Goal: Task Accomplishment & Management: Use online tool/utility

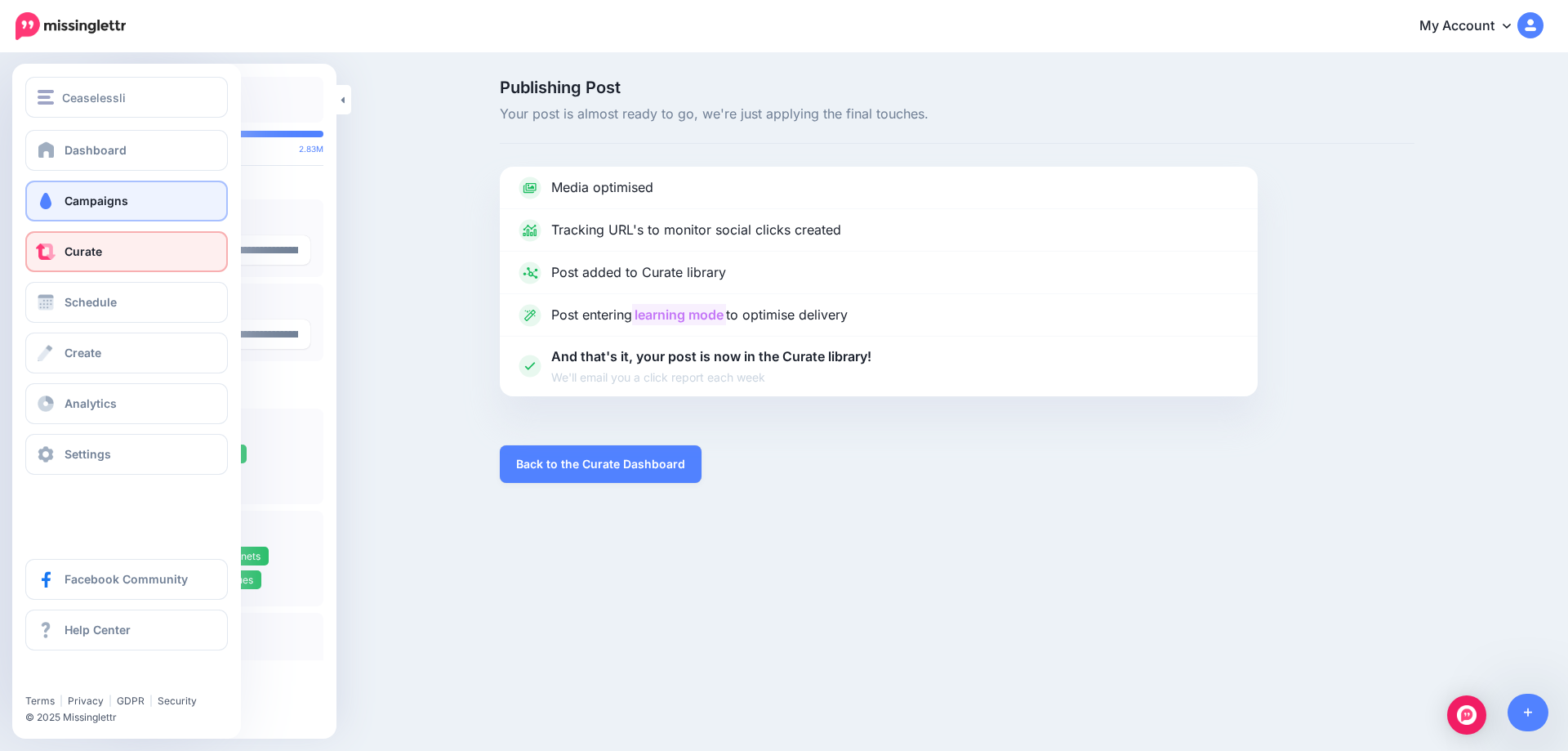
click at [98, 207] on span "Campaigns" at bounding box center [96, 200] width 64 height 14
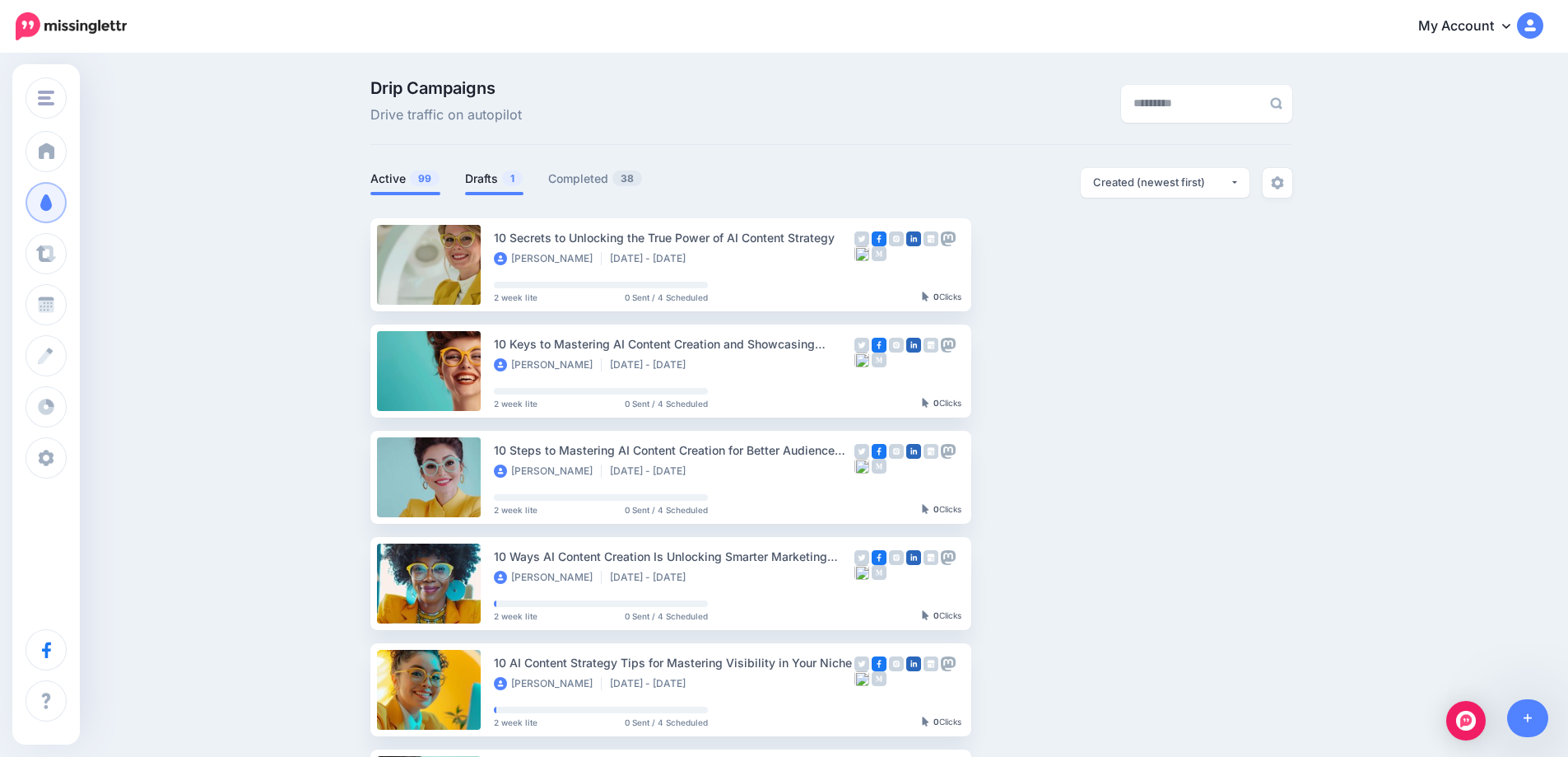
click at [481, 182] on link "Drafts 1" at bounding box center [494, 179] width 58 height 20
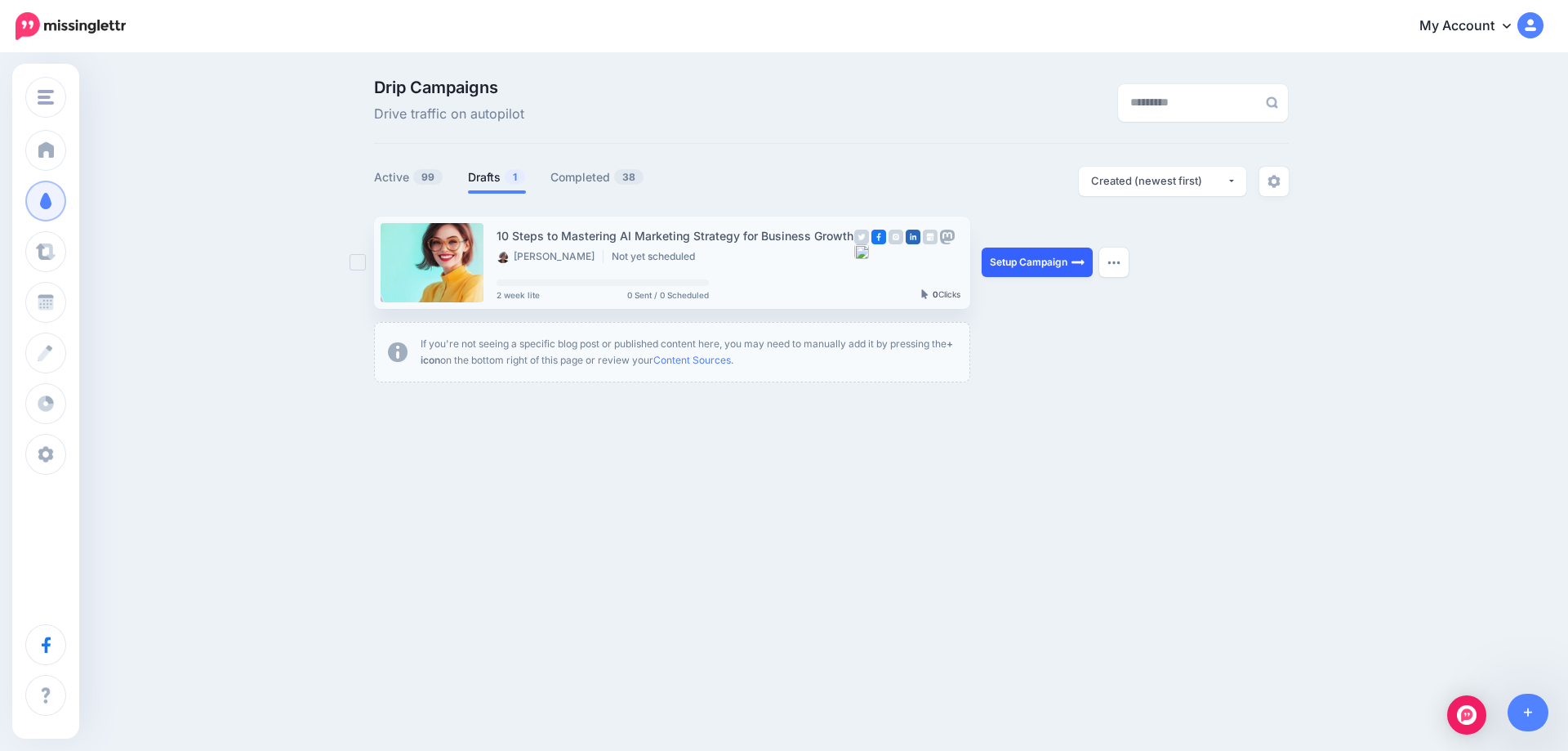
click at [1037, 254] on link "Setup Campaign" at bounding box center [1037, 263] width 111 height 30
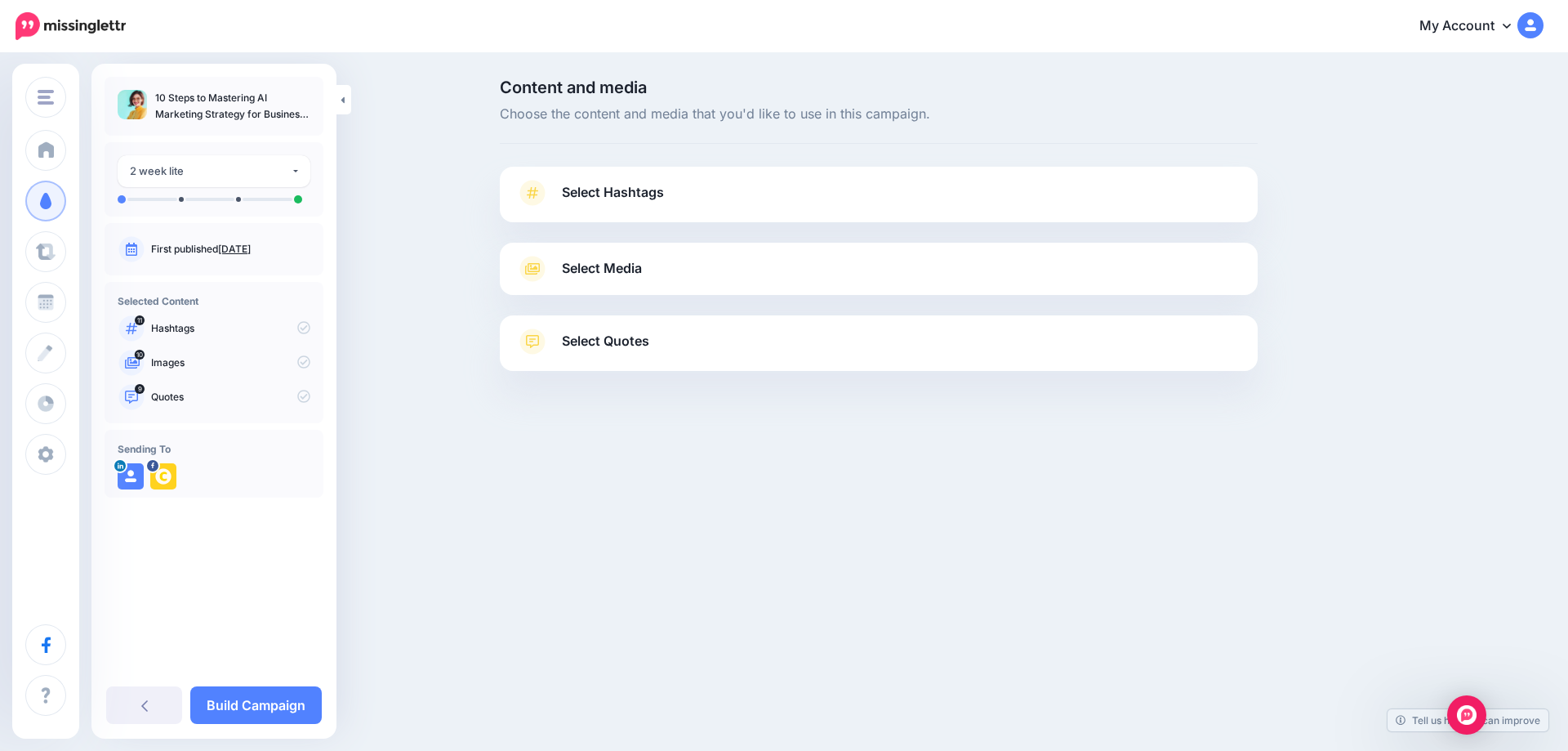
click at [251, 252] on link "[DATE]" at bounding box center [234, 249] width 33 height 12
click at [614, 193] on span "Select Hashtags" at bounding box center [613, 193] width 102 height 22
